Goal: Task Accomplishment & Management: Manage account settings

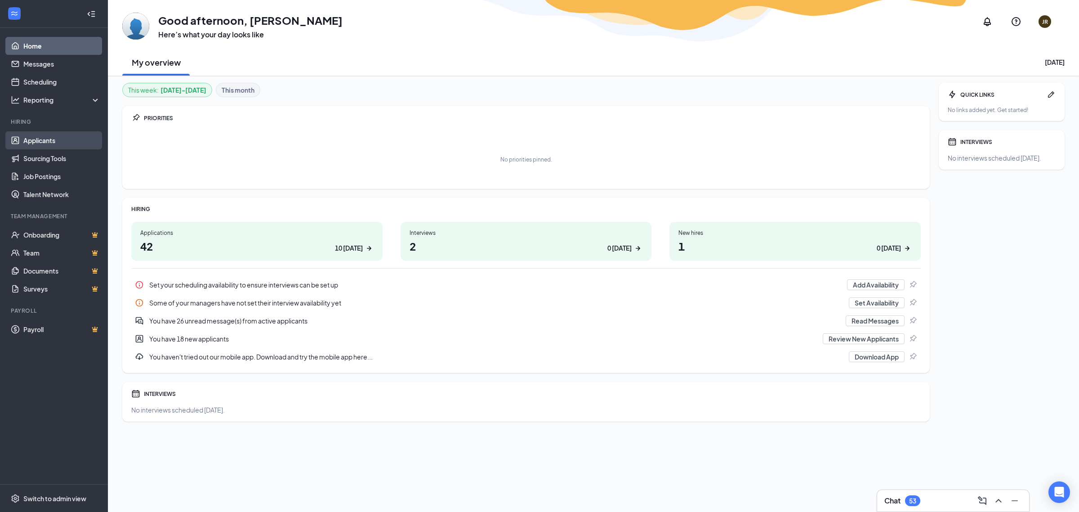
click at [61, 140] on link "Applicants" at bounding box center [61, 140] width 77 height 18
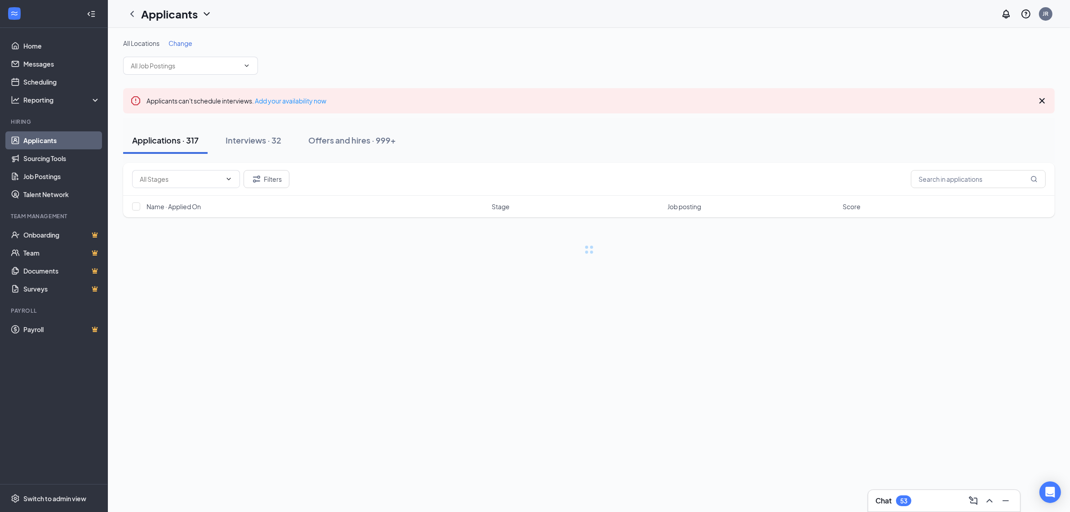
click at [183, 44] on span "Change" at bounding box center [181, 43] width 24 height 8
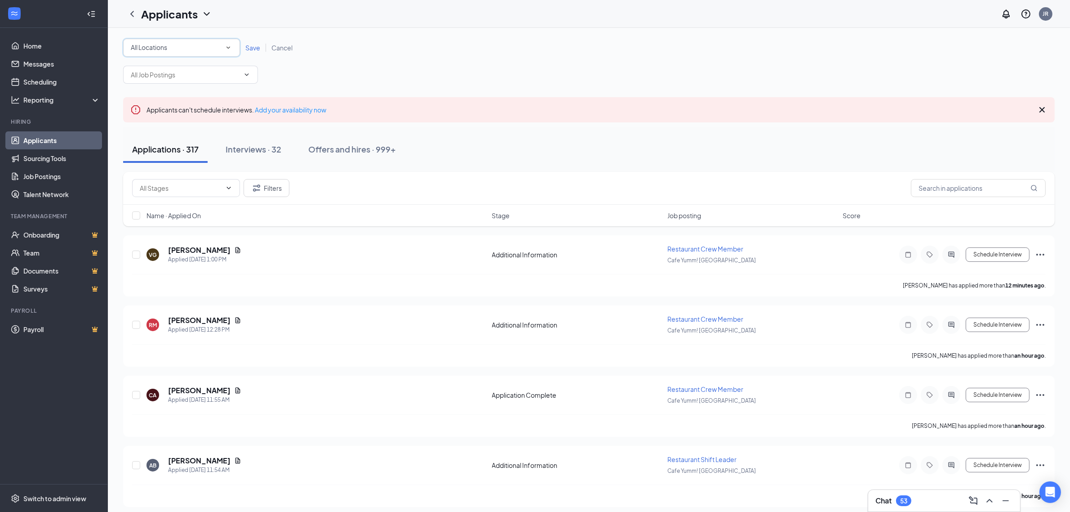
click at [224, 45] on icon "SmallChevronDown" at bounding box center [228, 48] width 8 height 8
click at [198, 135] on span "Cafe Yumm! [GEOGRAPHIC_DATA]" at bounding box center [181, 137] width 103 height 8
click at [250, 50] on span "Save" at bounding box center [252, 48] width 15 height 8
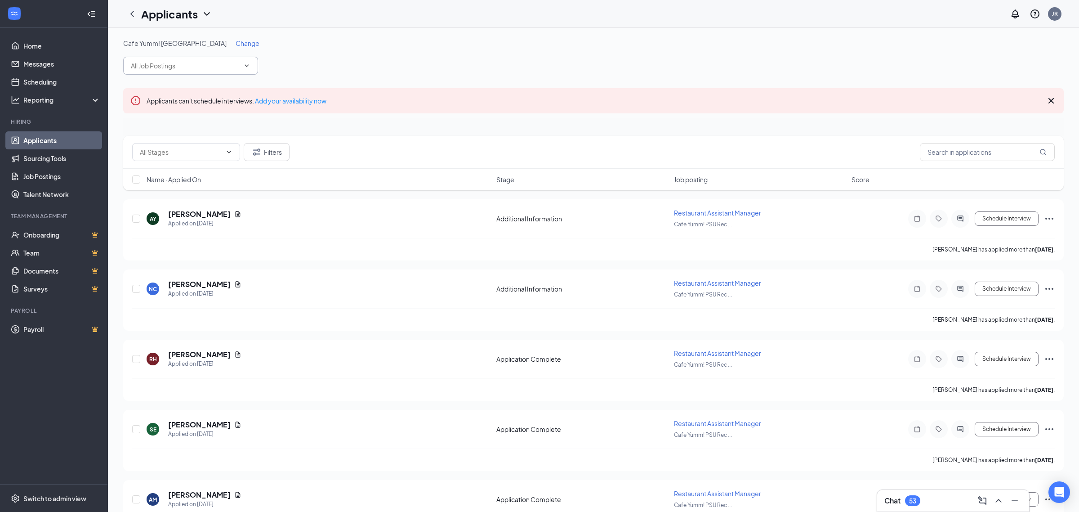
click at [230, 68] on input "text" at bounding box center [185, 66] width 109 height 10
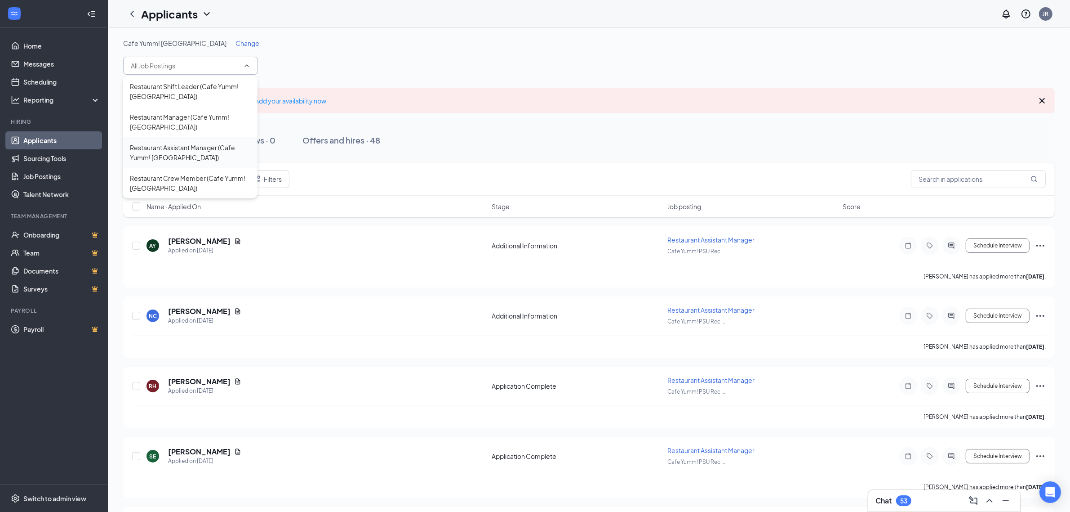
click at [212, 144] on div "Restaurant Assistant Manager (Cafe Yumm! [GEOGRAPHIC_DATA])" at bounding box center [190, 152] width 120 height 20
type input "Restaurant Assistant Manager (Cafe Yumm! [GEOGRAPHIC_DATA])"
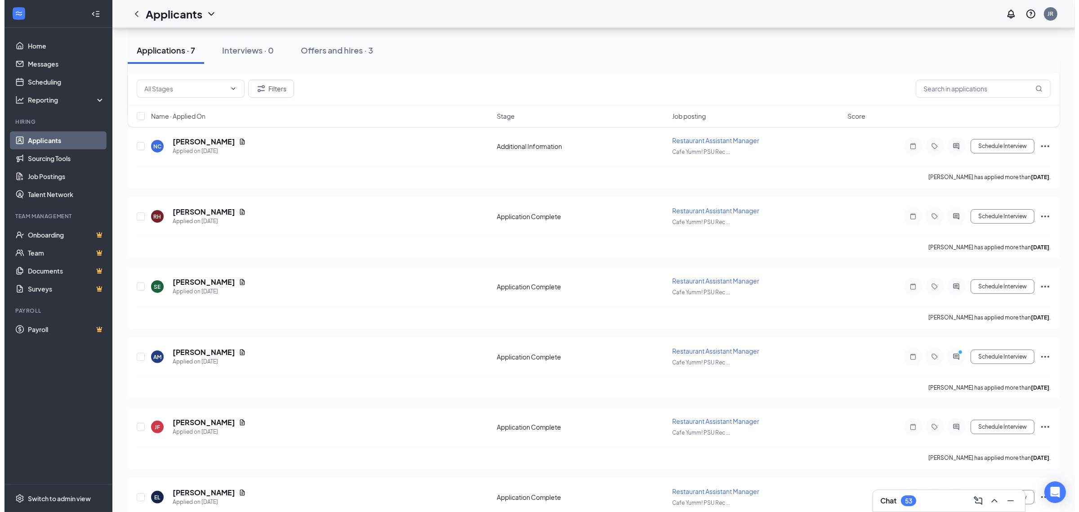
scroll to position [214, 0]
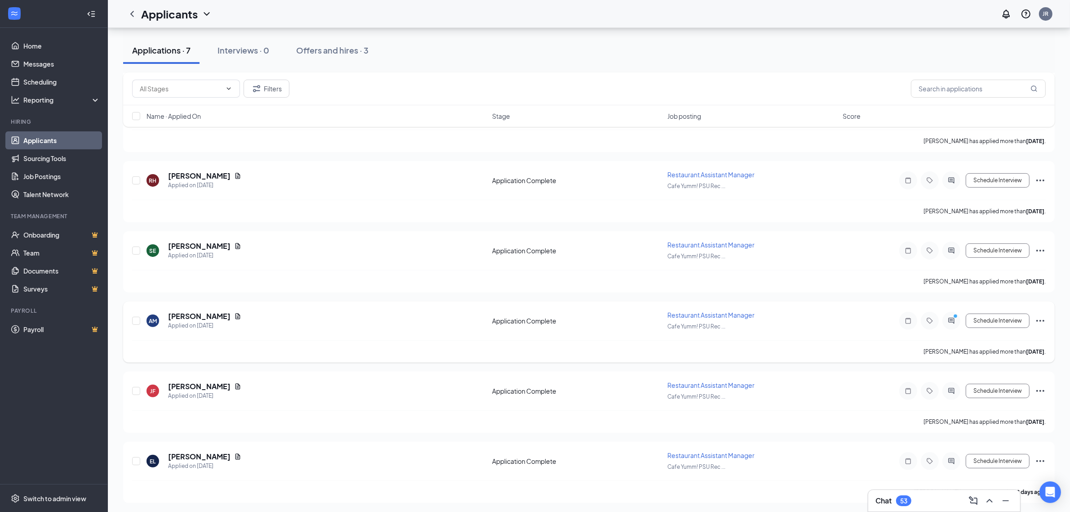
click at [951, 324] on div at bounding box center [952, 320] width 18 height 18
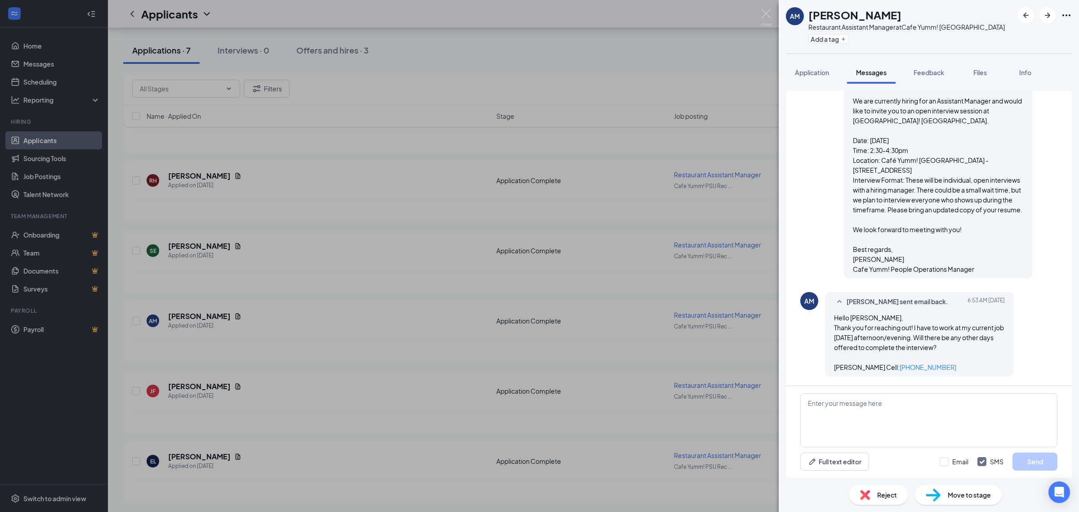
scroll to position [396, 0]
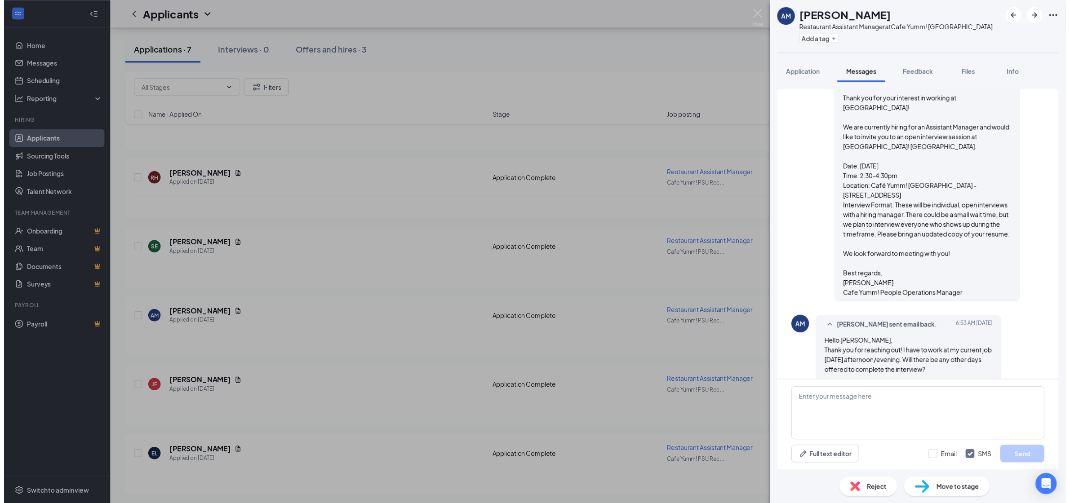
scroll to position [339, 0]
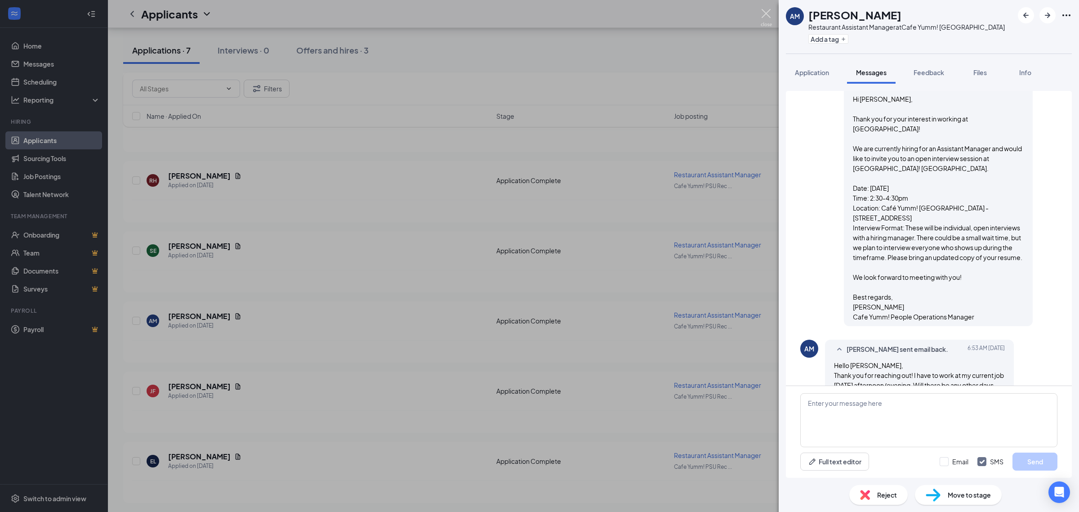
click at [765, 14] on img at bounding box center [766, 18] width 11 height 18
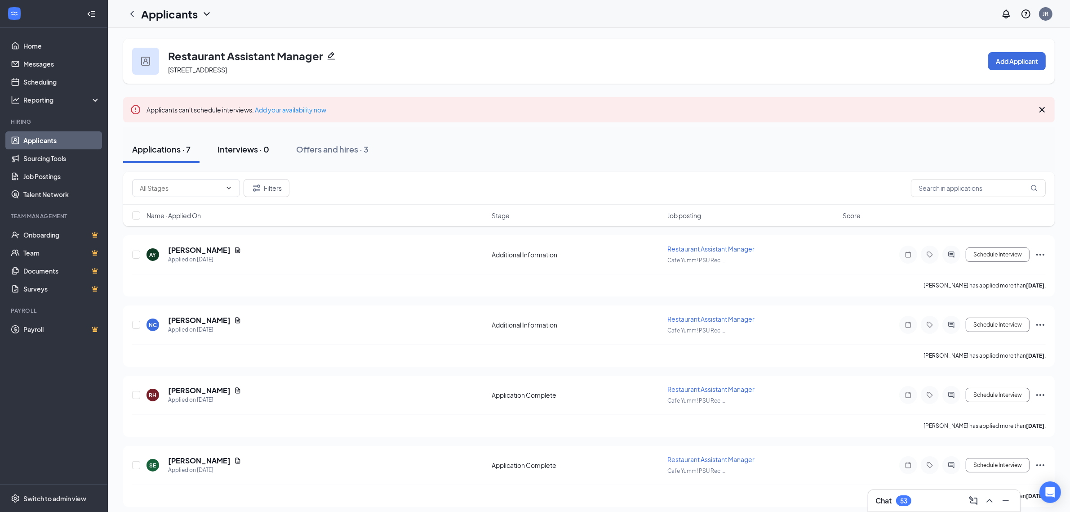
click at [254, 151] on div "Interviews · 0" at bounding box center [244, 148] width 52 height 11
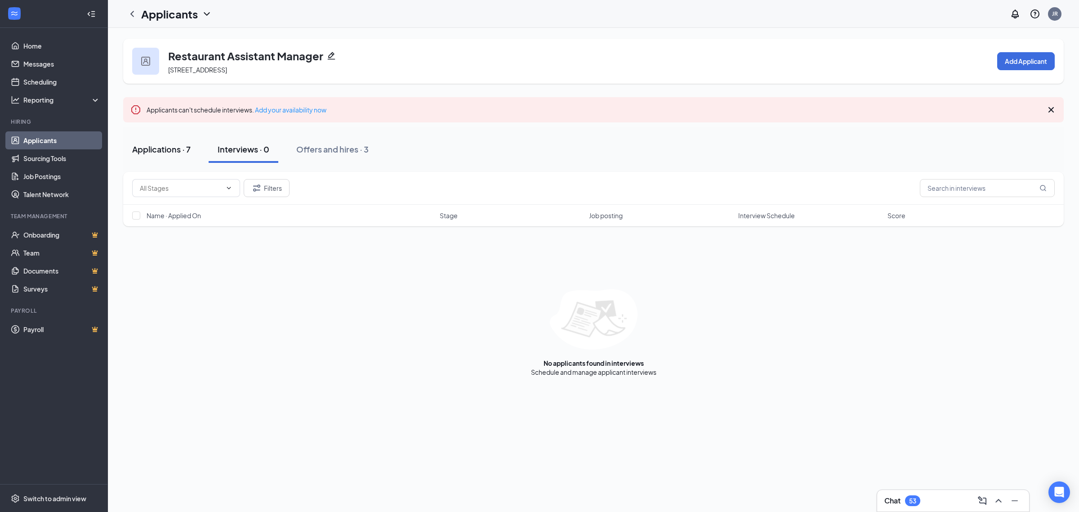
click at [191, 153] on div "Applications · 7" at bounding box center [161, 148] width 58 height 11
